Goal: Information Seeking & Learning: Learn about a topic

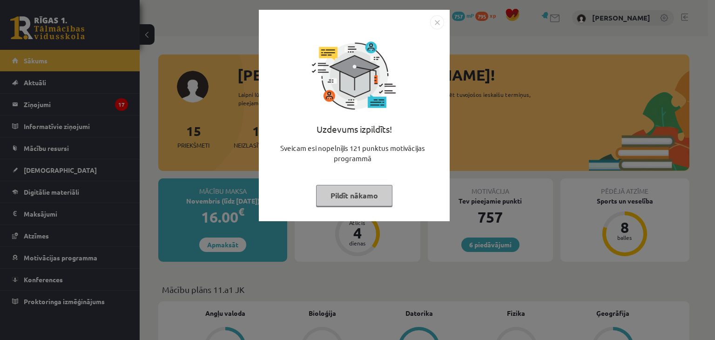
click at [435, 20] on img "Close" at bounding box center [437, 22] width 14 height 14
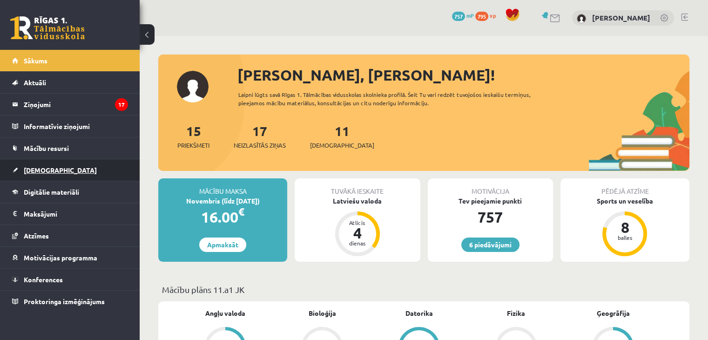
click at [99, 166] on link "[DEMOGRAPHIC_DATA]" at bounding box center [70, 169] width 116 height 21
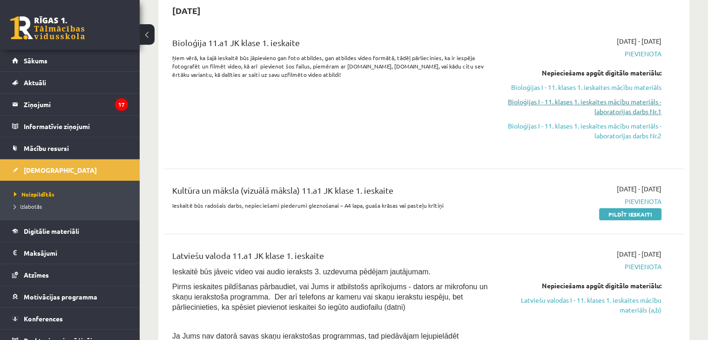
scroll to position [93, 0]
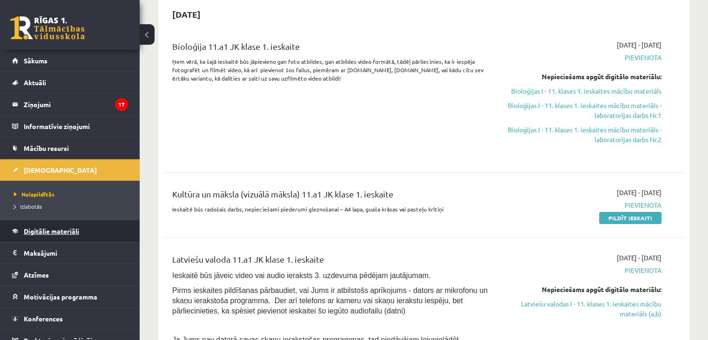
click at [42, 234] on link "Digitālie materiāli" at bounding box center [70, 230] width 116 height 21
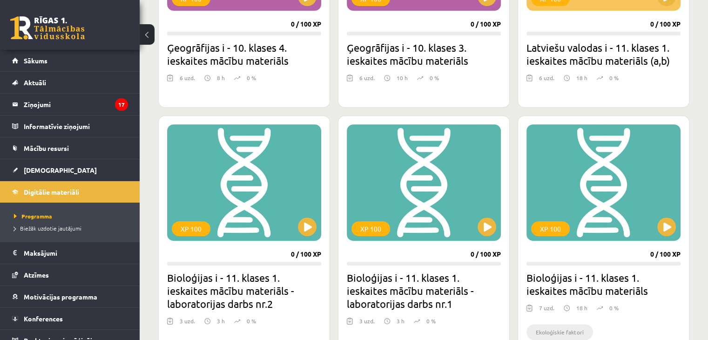
scroll to position [465, 0]
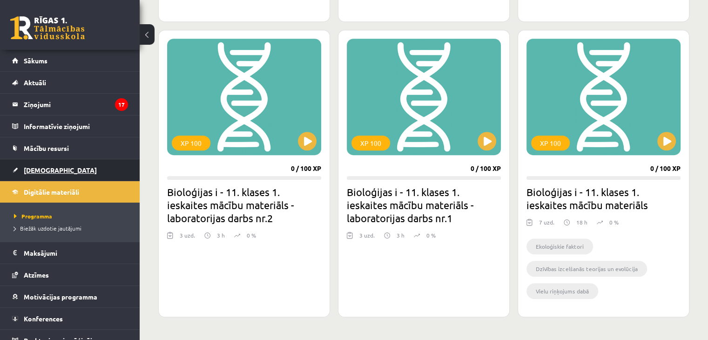
click at [65, 162] on link "[DEMOGRAPHIC_DATA]" at bounding box center [70, 169] width 116 height 21
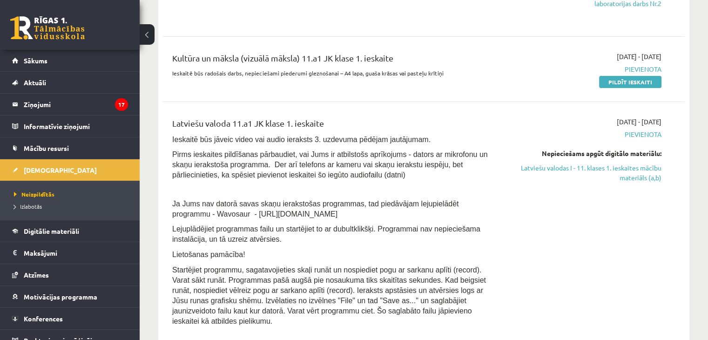
scroll to position [233, 0]
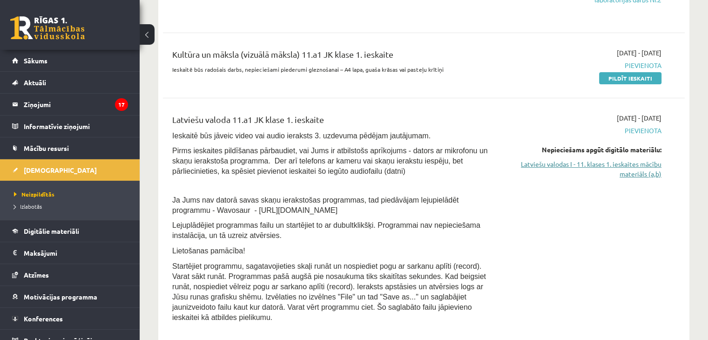
click at [620, 171] on link "Latviešu valodas I - 11. klases 1. ieskaites mācību materiāls (a,b)" at bounding box center [585, 169] width 154 height 20
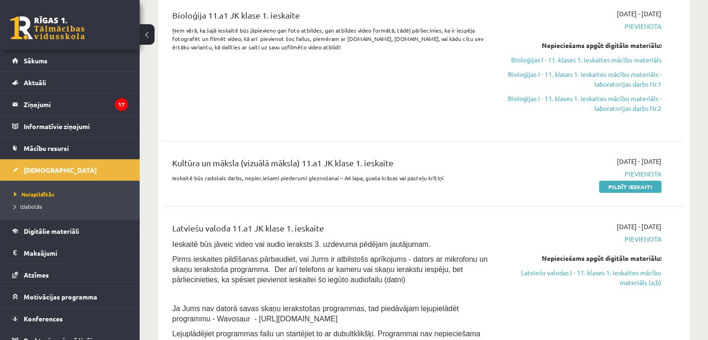
scroll to position [93, 0]
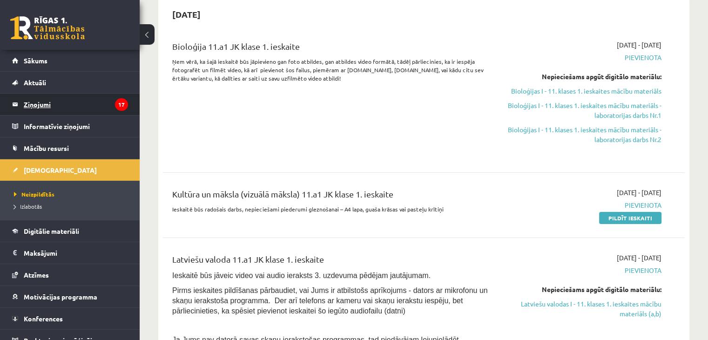
click at [66, 101] on legend "Ziņojumi 17" at bounding box center [76, 104] width 104 height 21
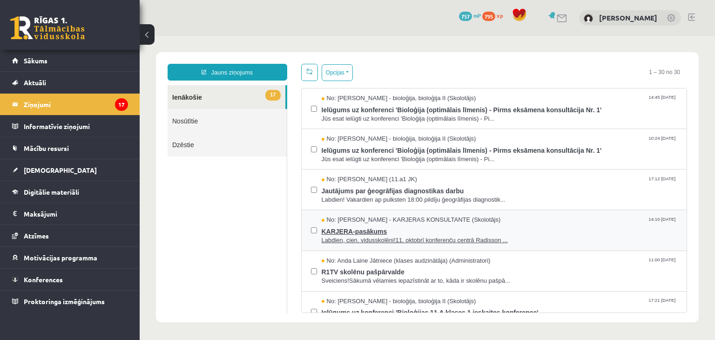
drag, startPoint x: 266, startPoint y: 181, endPoint x: 518, endPoint y: 242, distance: 259.4
click at [518, 242] on span "Labdien, cien. vidusskolēni!11. oktobrī konferenču centrā Radisson ..." at bounding box center [499, 240] width 356 height 9
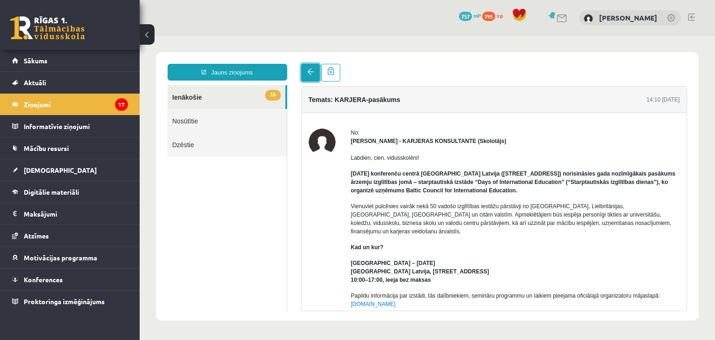
click at [302, 79] on link at bounding box center [310, 73] width 19 height 18
click at [301, 76] on link at bounding box center [310, 73] width 19 height 18
click at [268, 97] on span "16" at bounding box center [272, 95] width 15 height 11
click at [267, 97] on span "16" at bounding box center [272, 95] width 15 height 11
click at [309, 79] on link at bounding box center [310, 73] width 19 height 18
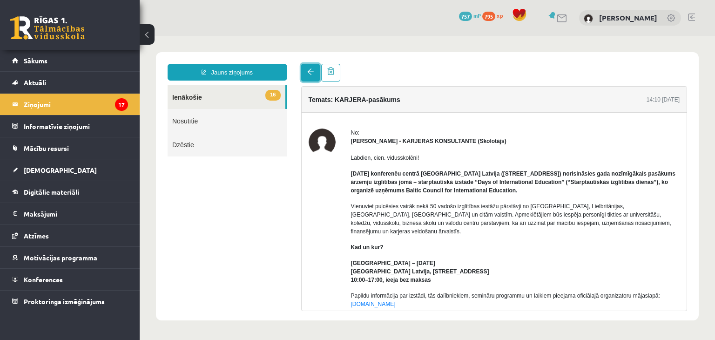
click at [309, 79] on link at bounding box center [310, 73] width 19 height 18
drag, startPoint x: 244, startPoint y: 36, endPoint x: 195, endPoint y: 154, distance: 127.3
click at [195, 154] on link "Dzēstie" at bounding box center [226, 145] width 119 height 24
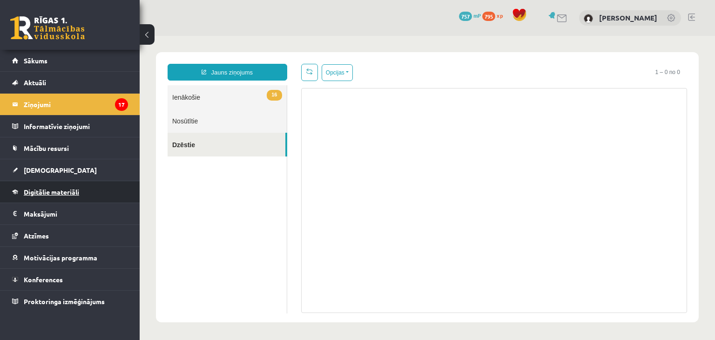
click at [65, 187] on link "Digitālie materiāli" at bounding box center [70, 191] width 116 height 21
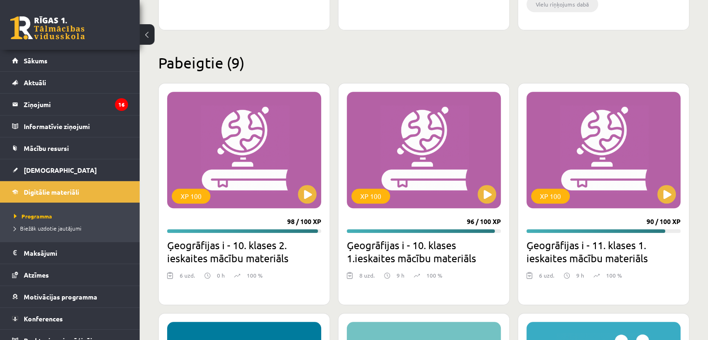
scroll to position [744, 0]
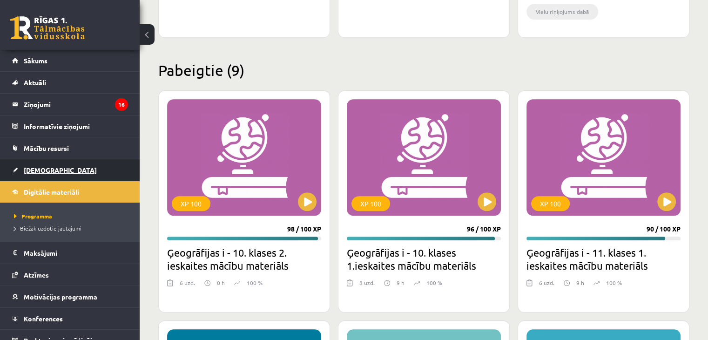
click at [73, 175] on link "[DEMOGRAPHIC_DATA]" at bounding box center [70, 169] width 116 height 21
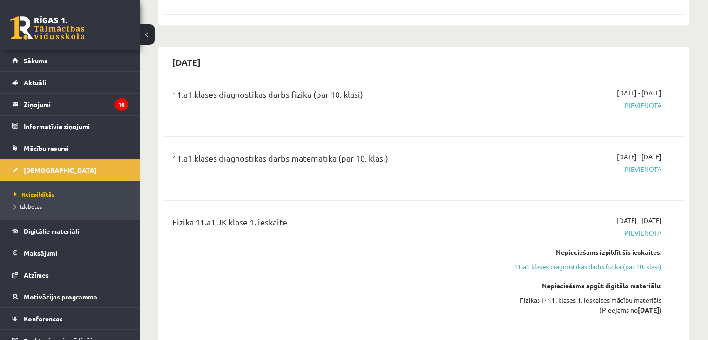
scroll to position [558, 0]
